Goal: Complete application form

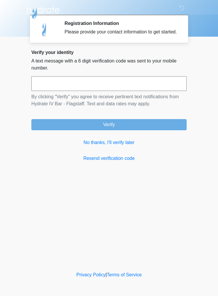
click at [43, 89] on input "text" at bounding box center [109, 83] width 156 height 15
type input "******"
click at [104, 130] on button "Verify" at bounding box center [109, 124] width 156 height 11
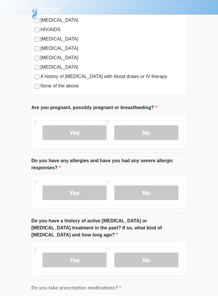
scroll to position [153, 0]
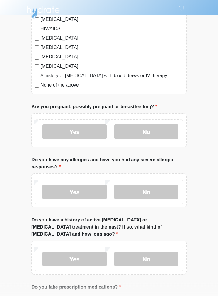
click at [151, 131] on label "No" at bounding box center [147, 132] width 64 height 15
click at [144, 198] on label "No" at bounding box center [147, 192] width 64 height 15
click at [142, 257] on label "No" at bounding box center [147, 259] width 64 height 15
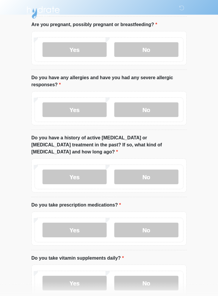
scroll to position [236, 0]
click at [148, 224] on label "No" at bounding box center [147, 230] width 64 height 15
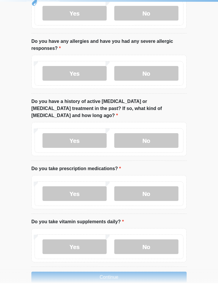
scroll to position [259, 0]
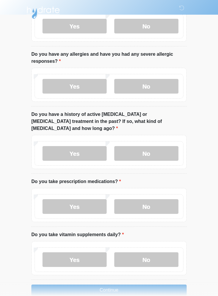
click at [142, 252] on label "No" at bounding box center [147, 259] width 64 height 15
click at [111, 285] on button "Continue" at bounding box center [109, 290] width 156 height 11
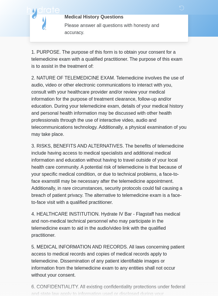
scroll to position [0, 0]
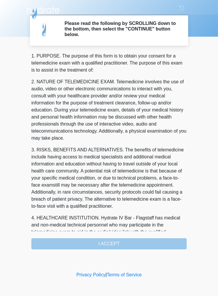
click at [108, 245] on div "1. PURPOSE. The purpose of this form is to obtain your consent for a telemedici…" at bounding box center [109, 151] width 156 height 197
click at [110, 242] on div "1. PURPOSE. The purpose of this form is to obtain your consent for a telemedici…" at bounding box center [109, 151] width 156 height 197
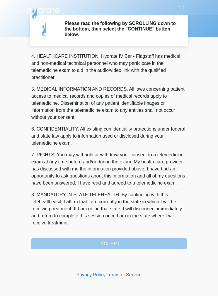
scroll to position [169, 0]
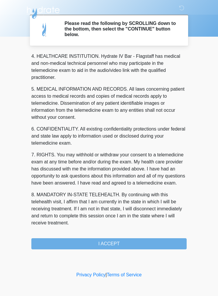
click at [110, 246] on button "I ACCEPT" at bounding box center [109, 243] width 156 height 11
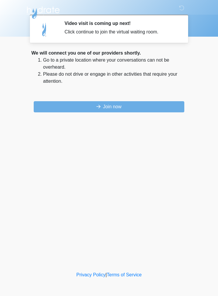
click at [55, 98] on div "We will connect you one of our providers shortly. Go to a private location wher…" at bounding box center [109, 81] width 156 height 63
click at [162, 96] on p at bounding box center [109, 93] width 156 height 7
click at [156, 102] on button "Join now" at bounding box center [109, 106] width 151 height 11
